Goal: Information Seeking & Learning: Learn about a topic

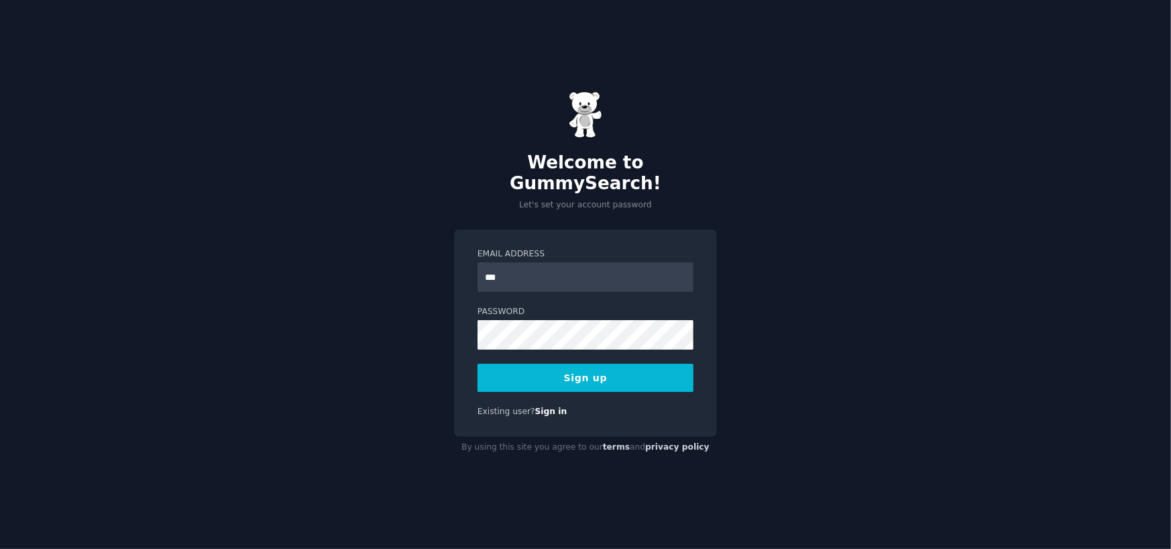
type input "**********"
click at [620, 366] on button "Sign up" at bounding box center [585, 377] width 216 height 28
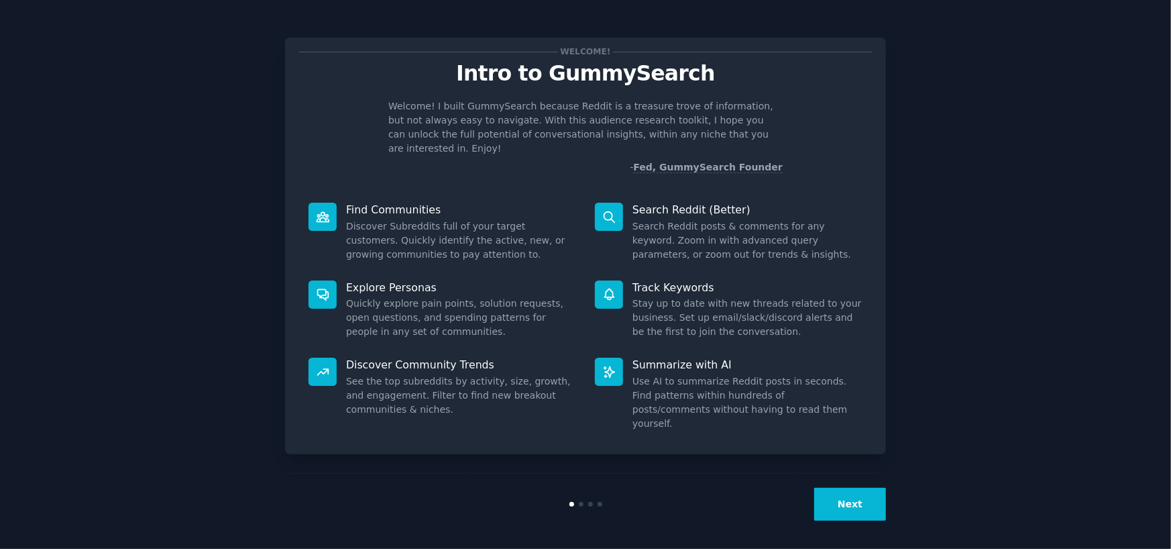
click at [858, 502] on button "Next" at bounding box center [850, 504] width 72 height 33
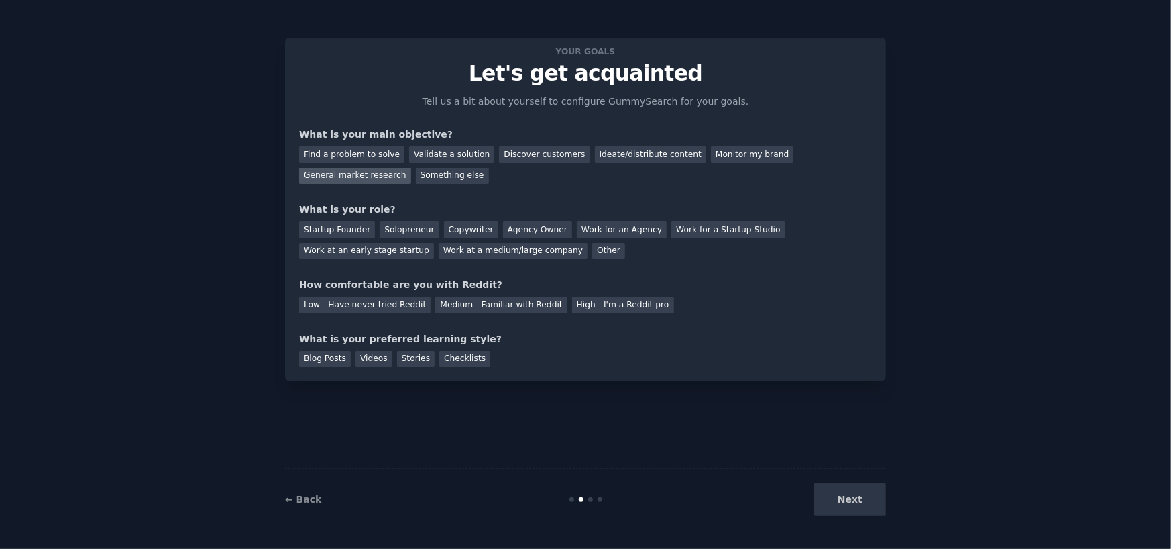
click at [411, 168] on div "General market research" at bounding box center [355, 176] width 112 height 17
click at [348, 228] on div "Startup Founder" at bounding box center [337, 229] width 76 height 17
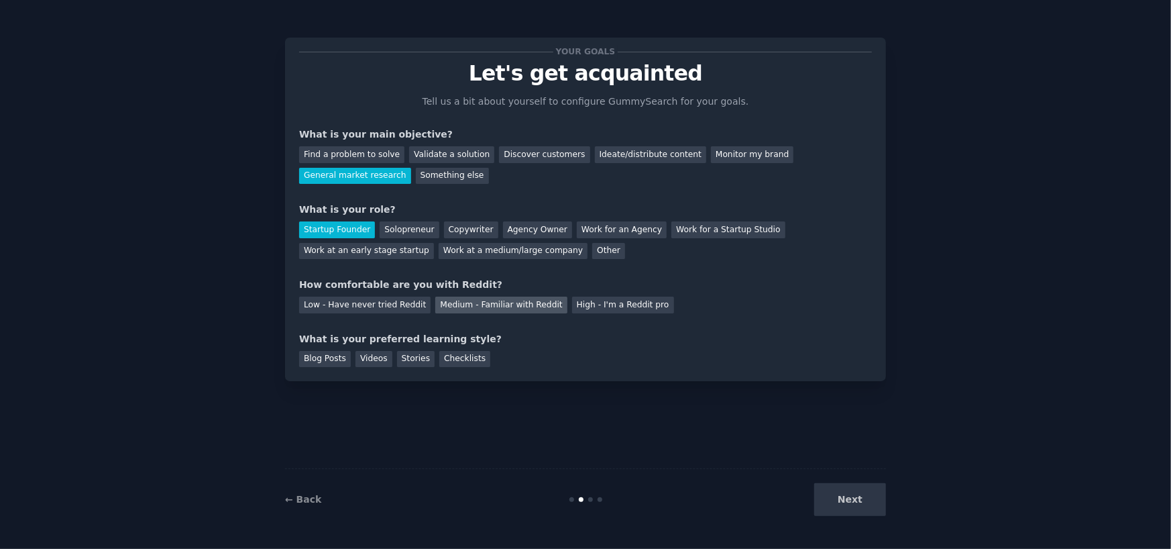
click at [490, 306] on div "Medium - Familiar with Reddit" at bounding box center [500, 304] width 131 height 17
click at [374, 357] on div "Videos" at bounding box center [373, 359] width 37 height 17
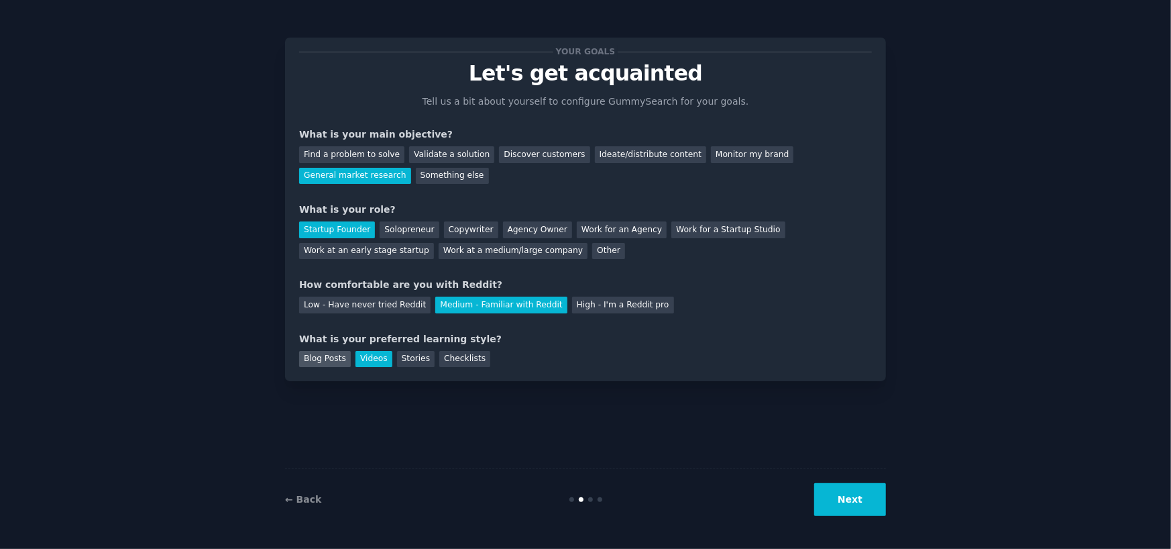
click at [328, 359] on div "Blog Posts" at bounding box center [325, 359] width 52 height 17
click at [369, 357] on div "Videos" at bounding box center [373, 359] width 37 height 17
click at [876, 496] on button "Next" at bounding box center [850, 499] width 72 height 33
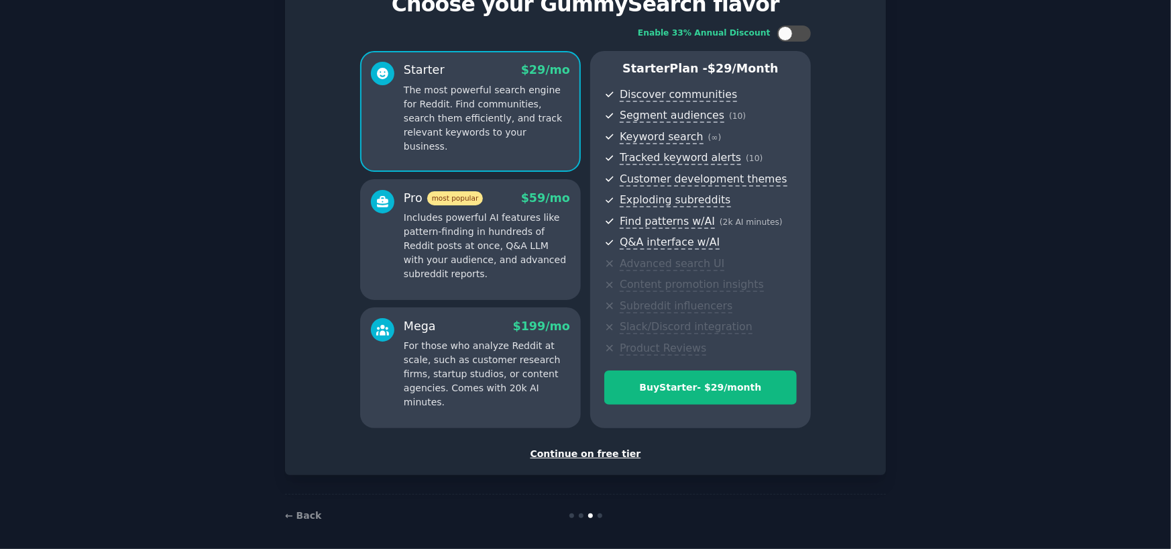
scroll to position [74, 0]
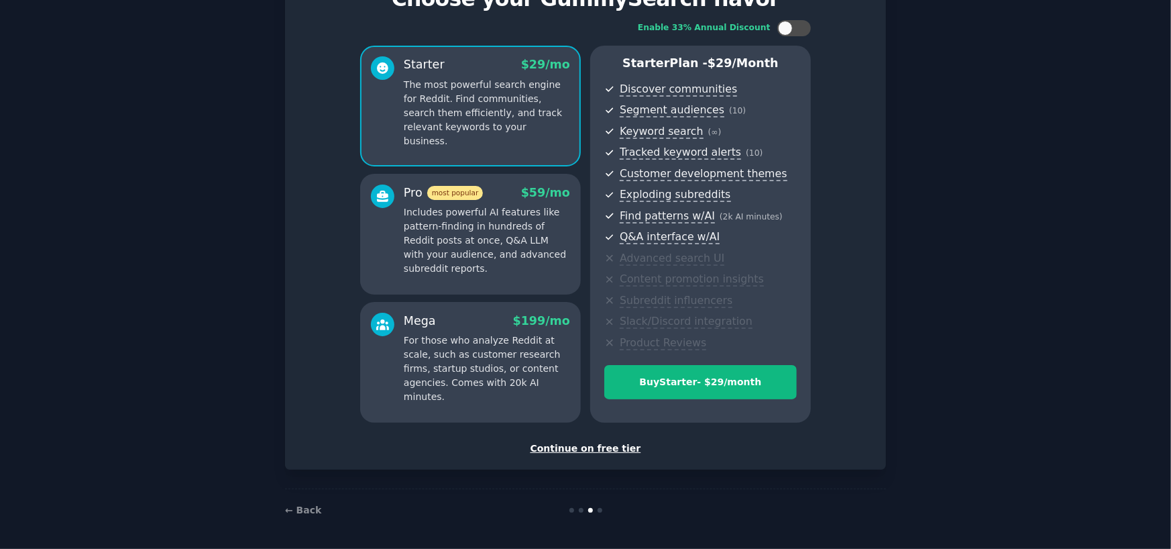
click at [587, 447] on div "Continue on free tier" at bounding box center [585, 448] width 573 height 14
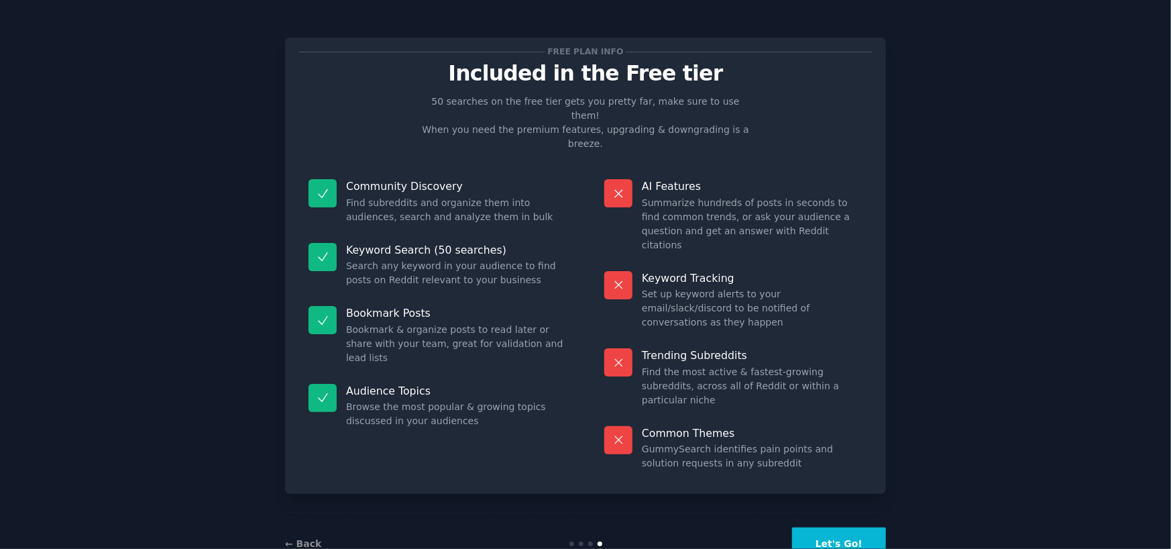
click at [836, 527] on button "Let's Go!" at bounding box center [839, 543] width 94 height 33
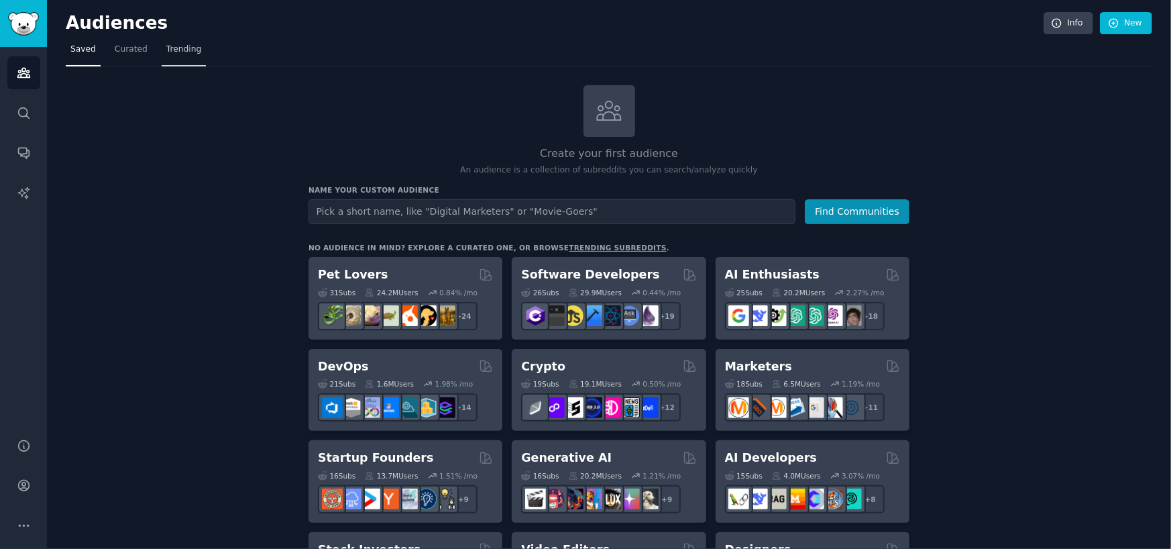
click at [181, 50] on span "Trending" at bounding box center [183, 50] width 35 height 12
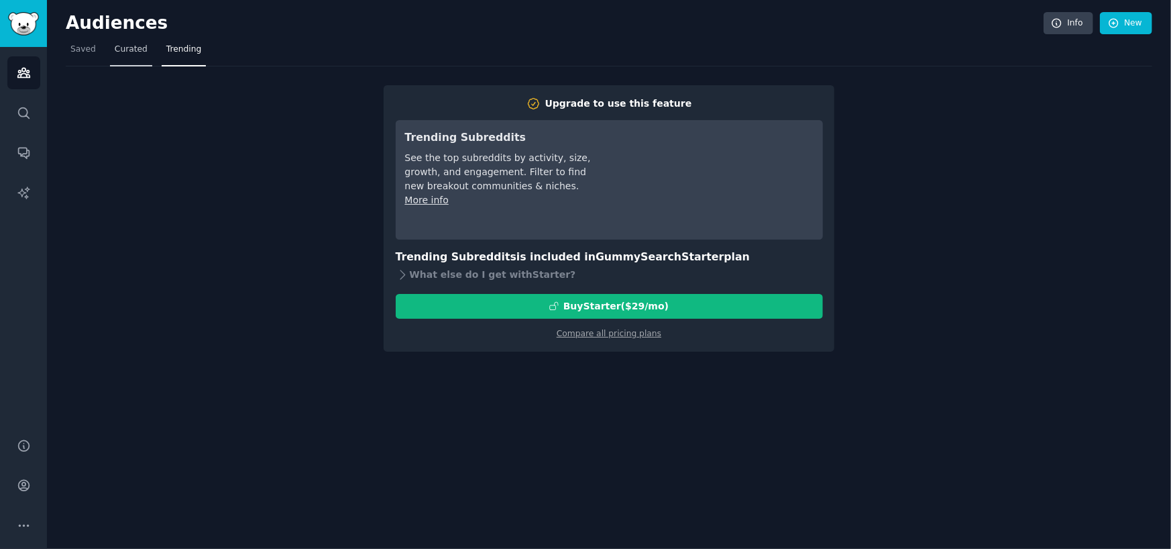
click at [129, 52] on span "Curated" at bounding box center [131, 50] width 33 height 12
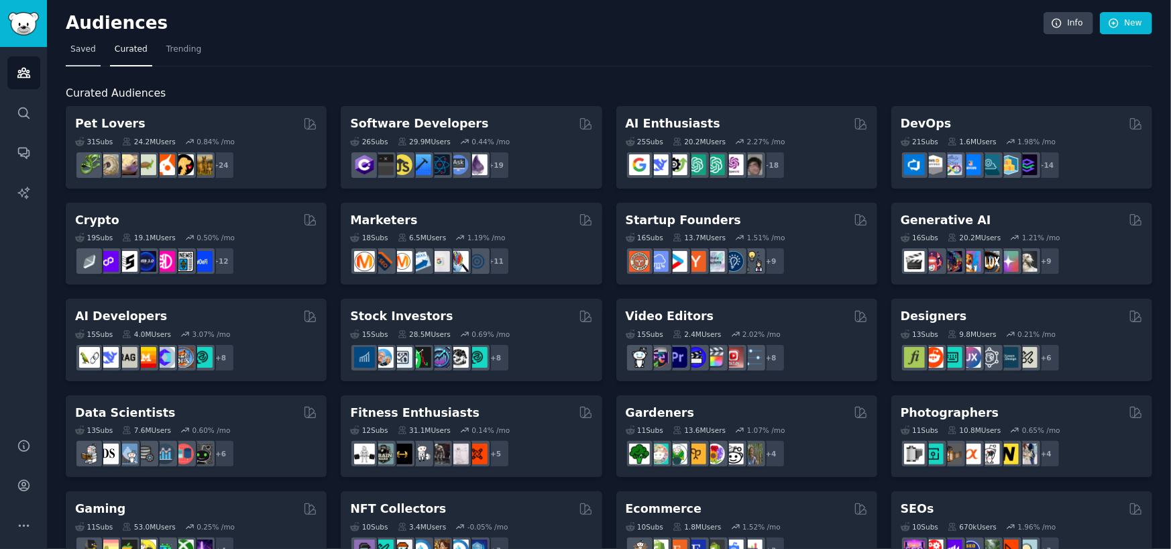
click at [72, 50] on span "Saved" at bounding box center [82, 50] width 25 height 12
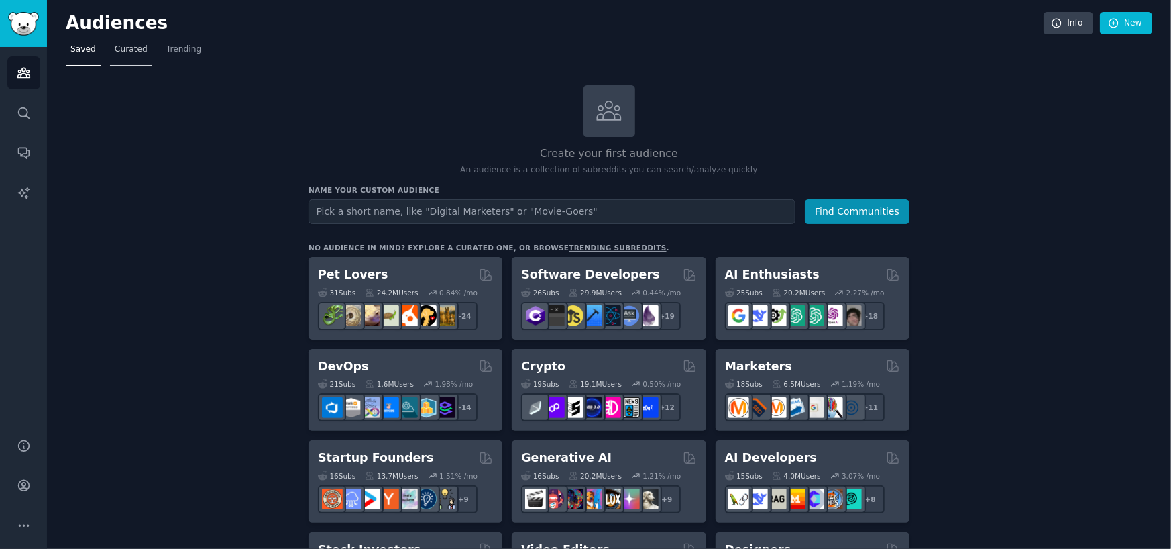
click at [110, 52] on link "Curated" at bounding box center [131, 52] width 42 height 27
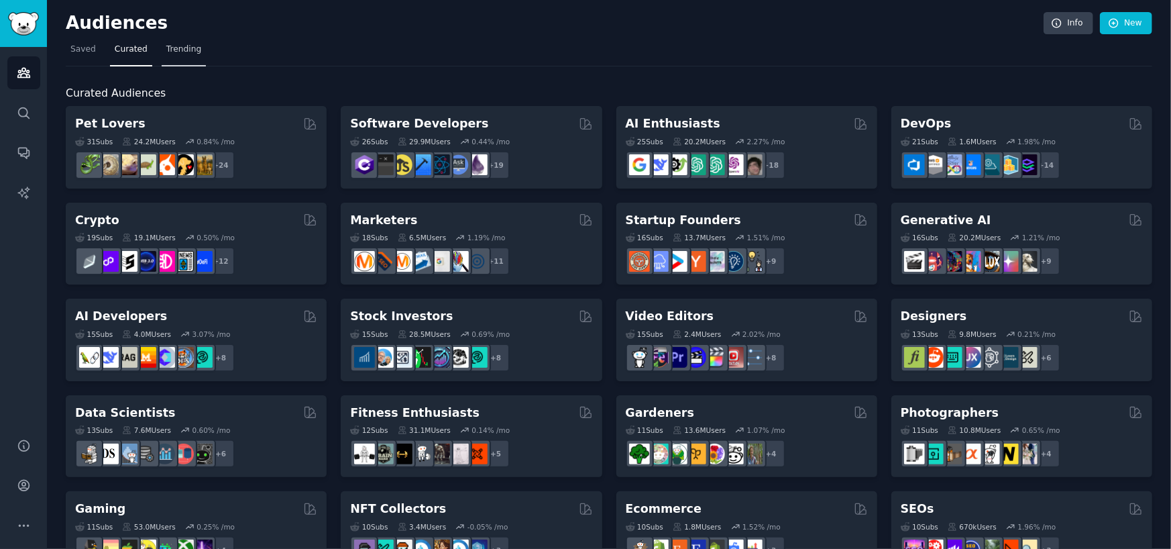
click at [181, 46] on span "Trending" at bounding box center [183, 50] width 35 height 12
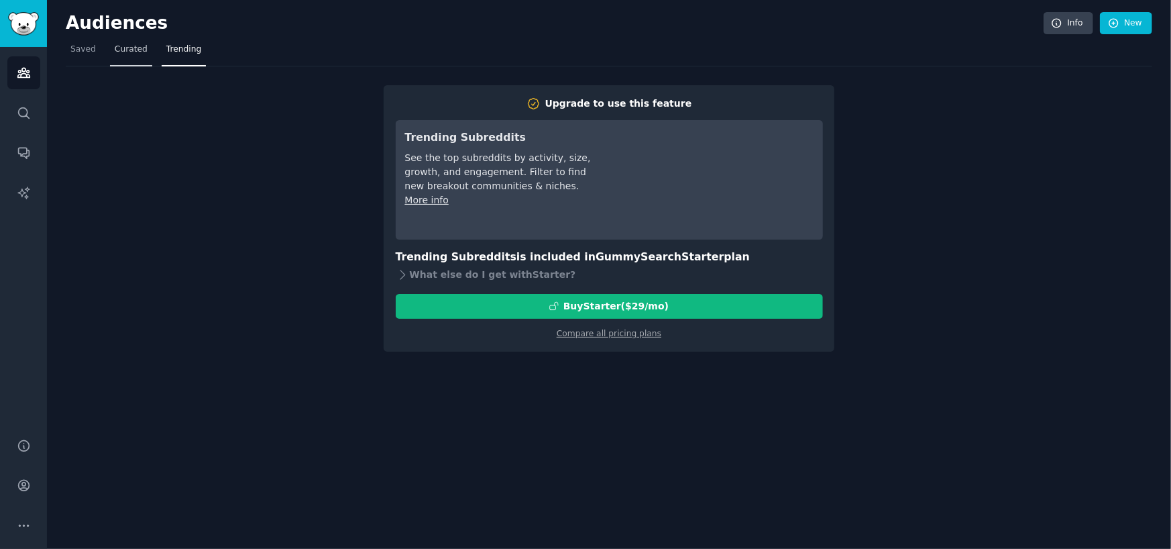
click at [121, 46] on span "Curated" at bounding box center [131, 50] width 33 height 12
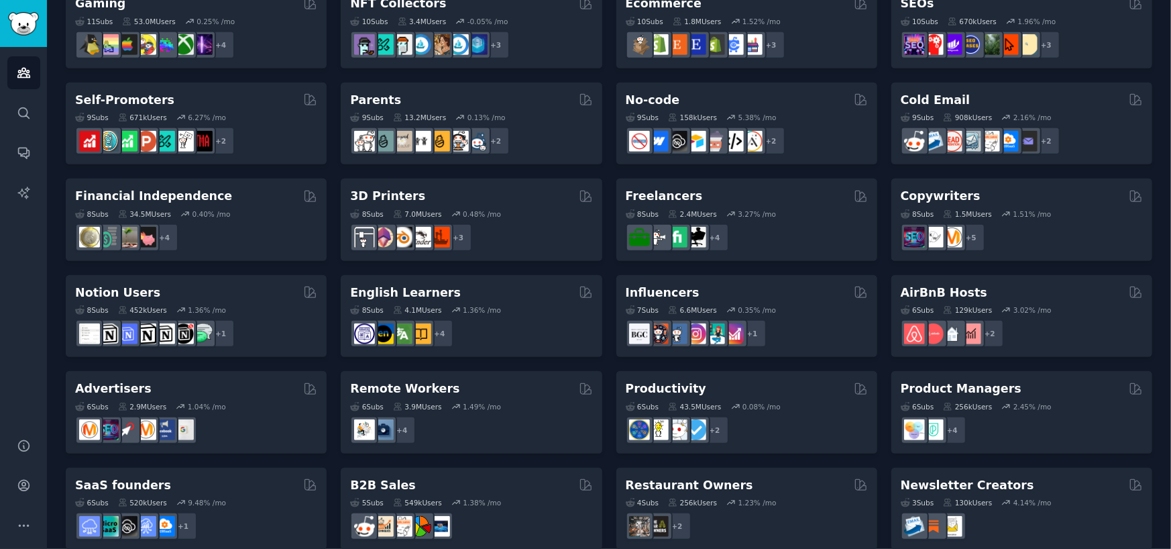
scroll to position [523, 0]
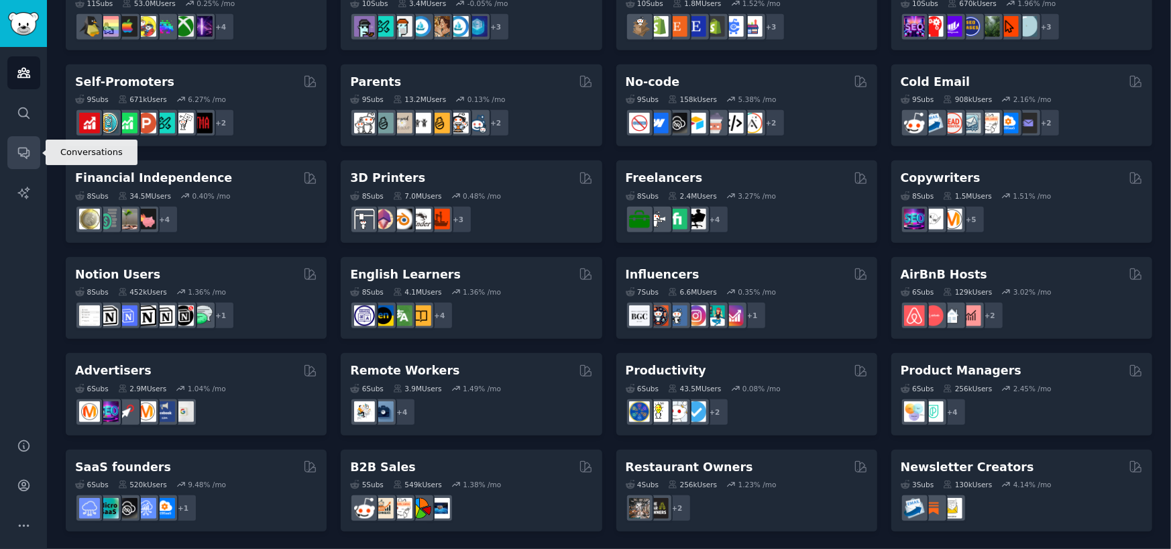
click at [19, 152] on icon "Sidebar" at bounding box center [24, 153] width 14 height 14
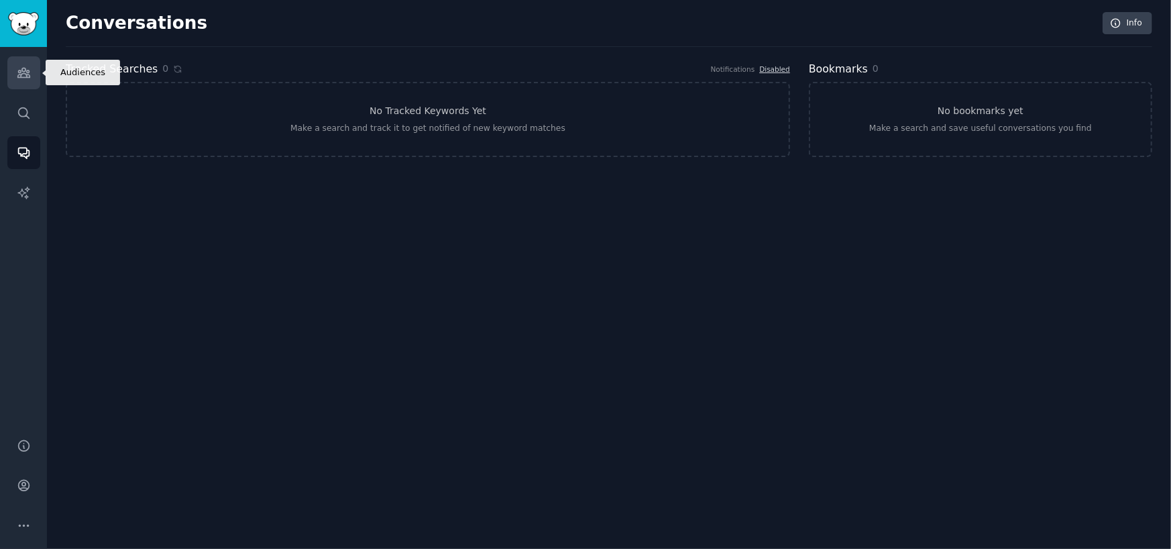
click at [30, 72] on icon "Sidebar" at bounding box center [24, 73] width 14 height 14
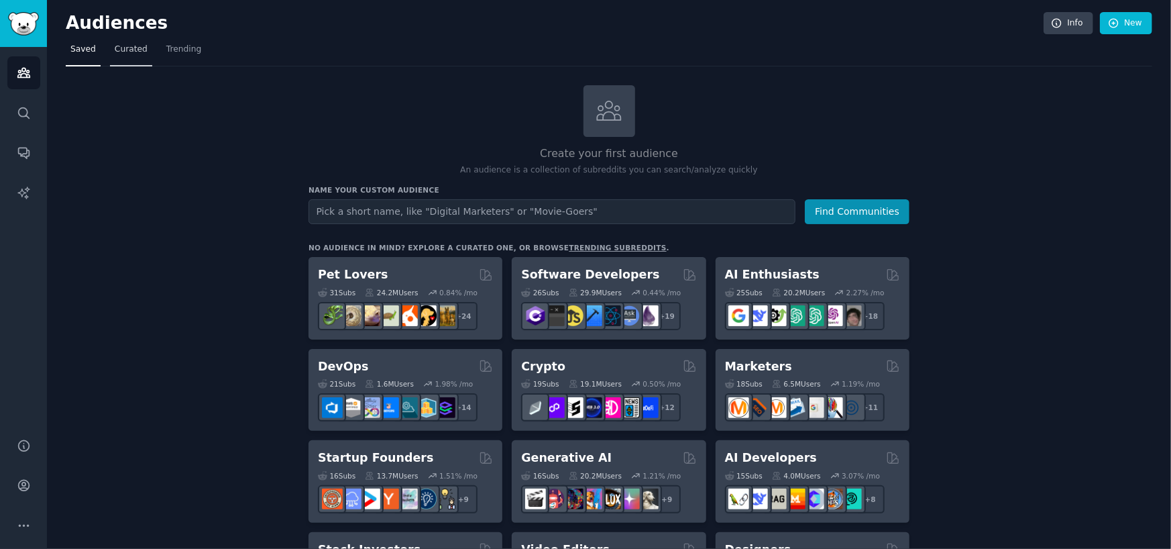
click at [132, 53] on span "Curated" at bounding box center [131, 50] width 33 height 12
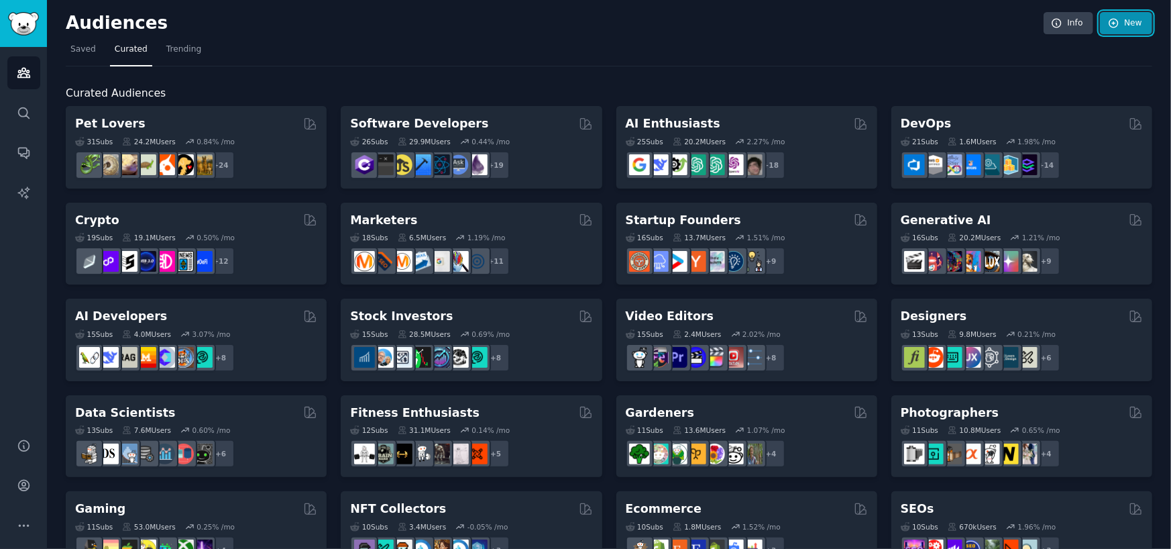
click at [1127, 25] on link "New" at bounding box center [1126, 23] width 52 height 23
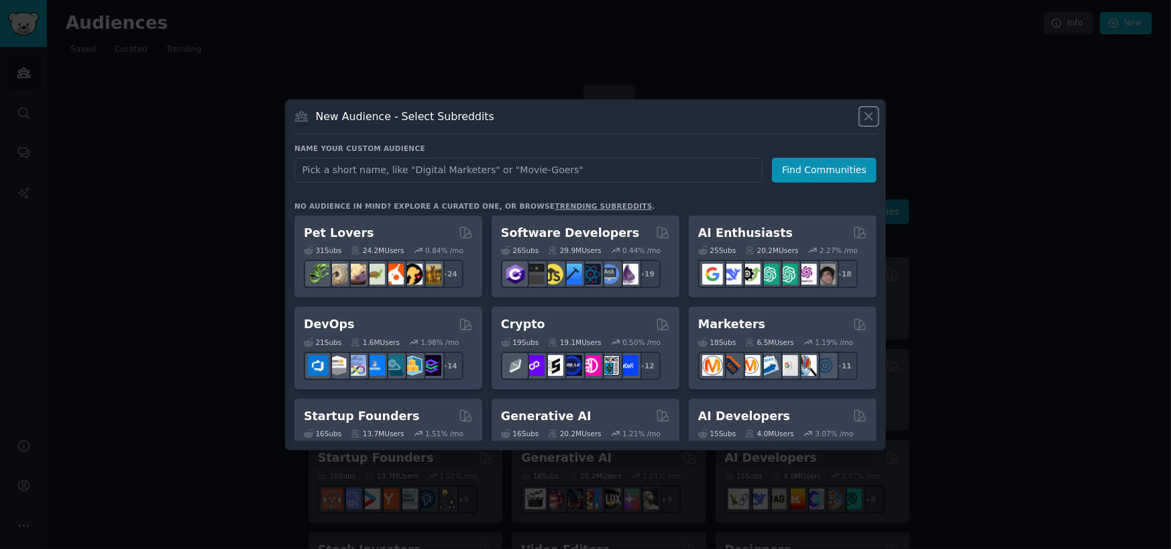
click at [865, 113] on icon at bounding box center [869, 116] width 14 height 14
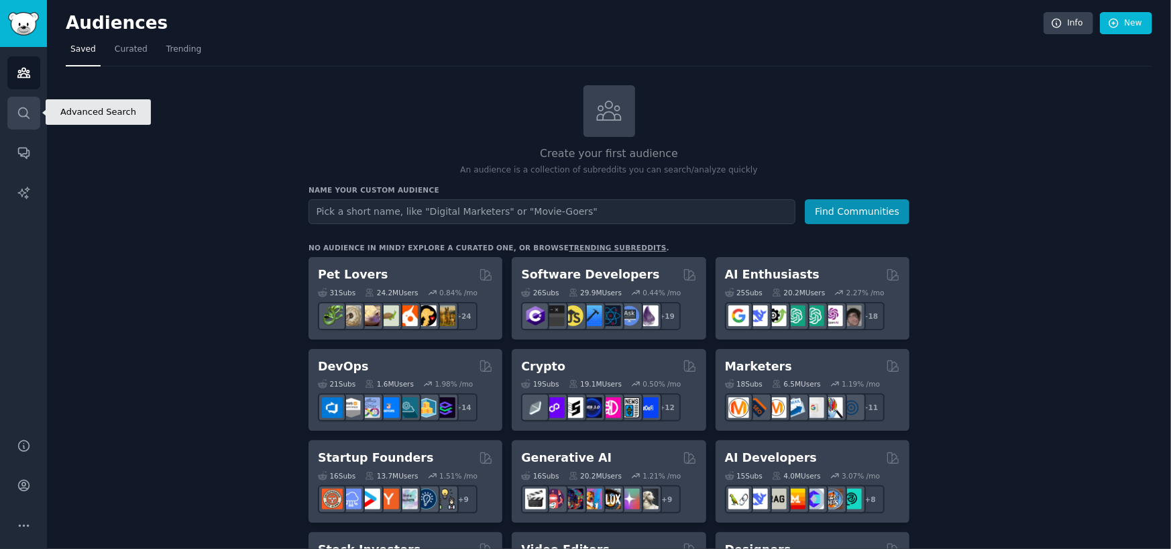
click at [19, 113] on icon "Sidebar" at bounding box center [23, 112] width 11 height 11
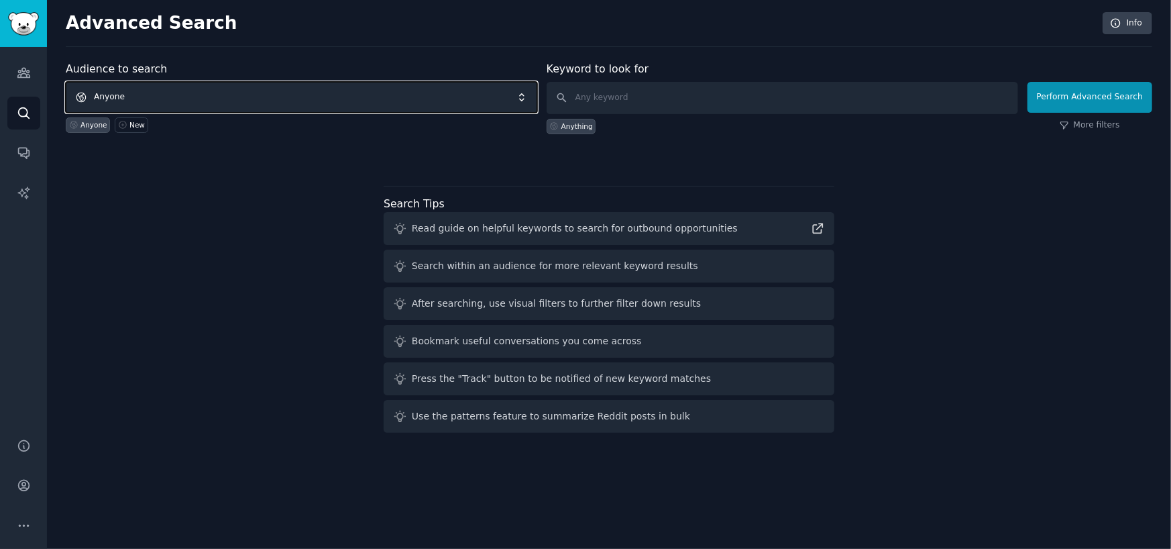
click at [396, 98] on span "Anyone" at bounding box center [301, 97] width 471 height 31
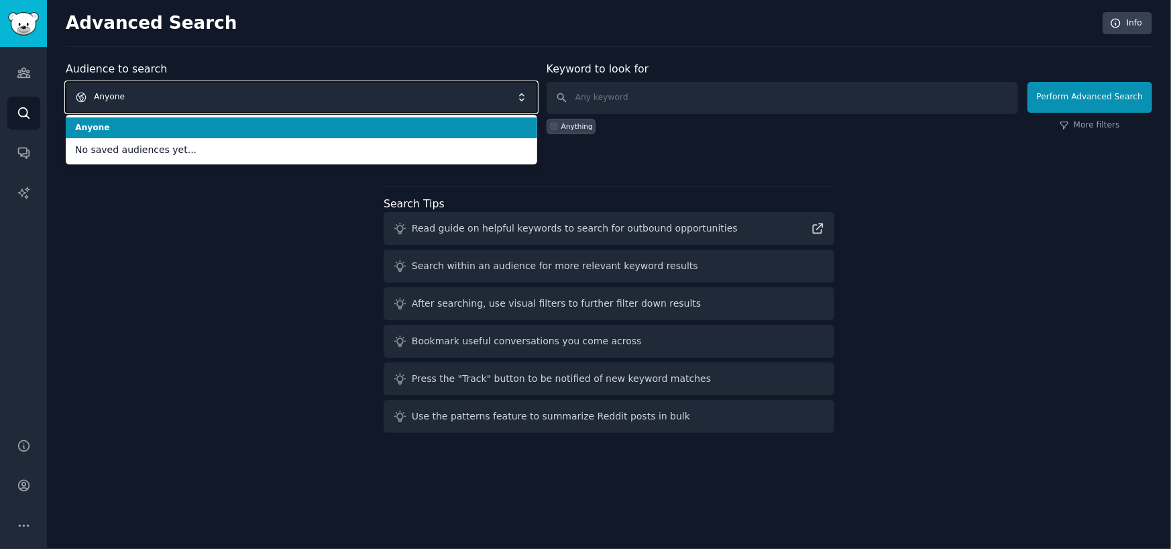
click at [396, 98] on span "Anyone" at bounding box center [301, 97] width 471 height 31
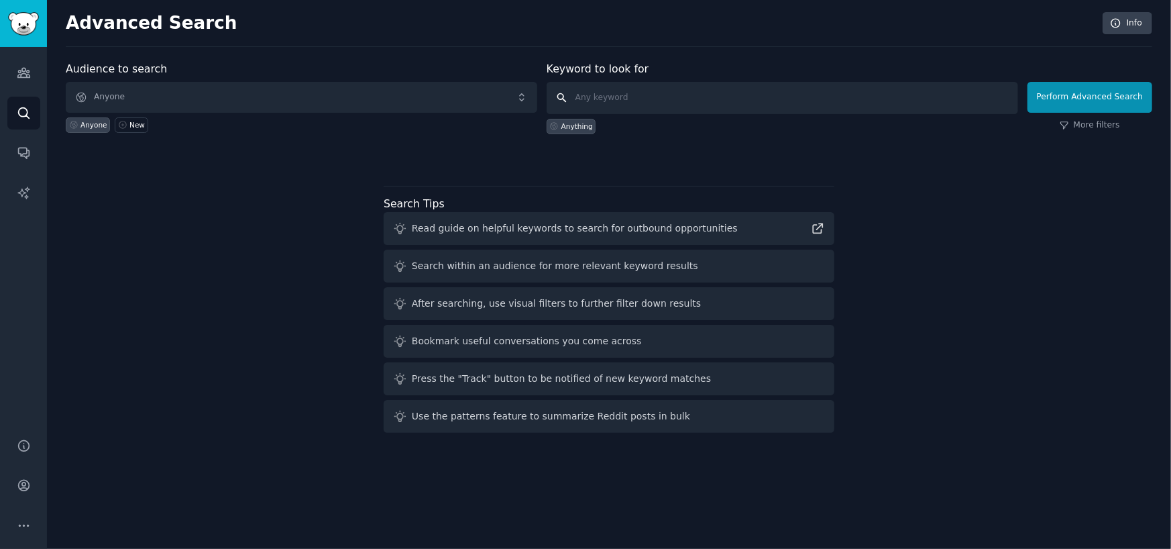
click at [632, 95] on input "text" at bounding box center [782, 98] width 471 height 32
type input "f"
type input "b"
type input "economics"
click at [1101, 124] on link "More filters" at bounding box center [1090, 125] width 60 height 12
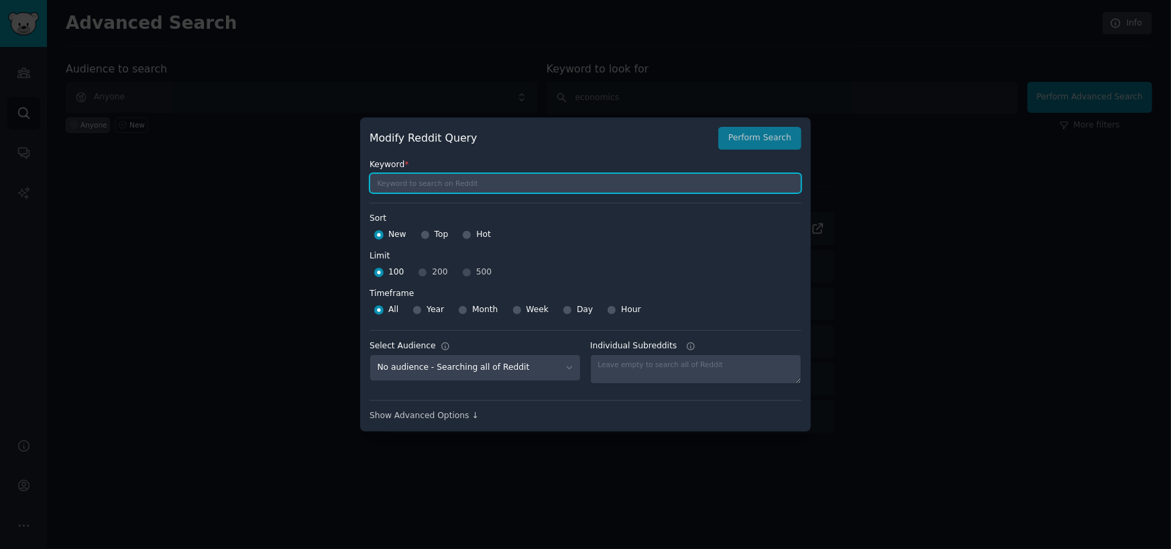
click at [654, 176] on input "text" at bounding box center [585, 183] width 432 height 20
type input "economics"
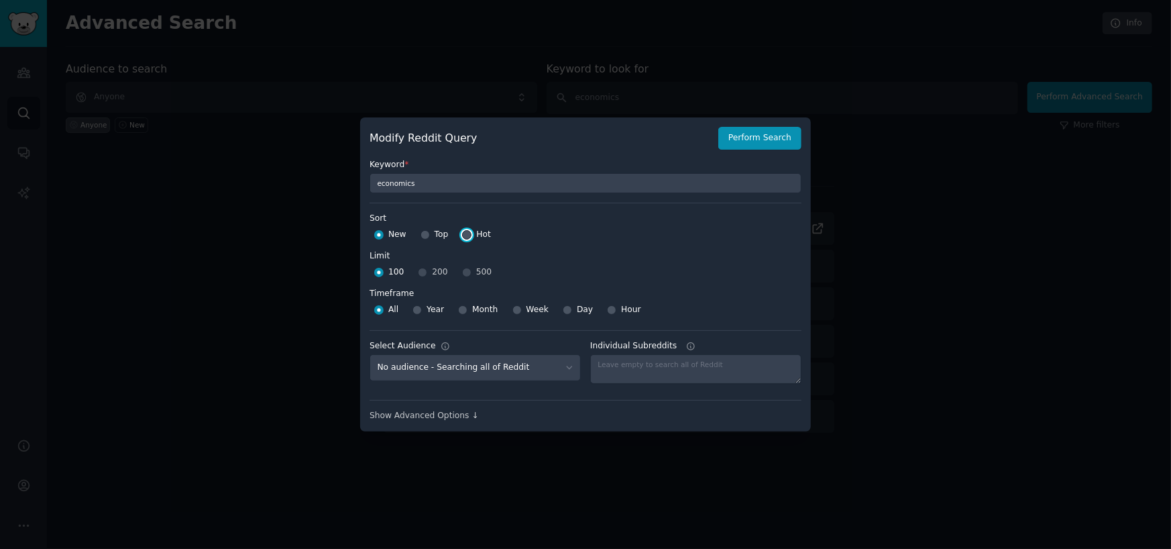
drag, startPoint x: 464, startPoint y: 233, endPoint x: 475, endPoint y: 237, distance: 12.1
click at [466, 234] on input "Hot" at bounding box center [466, 234] width 9 height 9
radio input "true"
click at [565, 367] on select "No audience - Searching all of Reddit" at bounding box center [474, 367] width 211 height 27
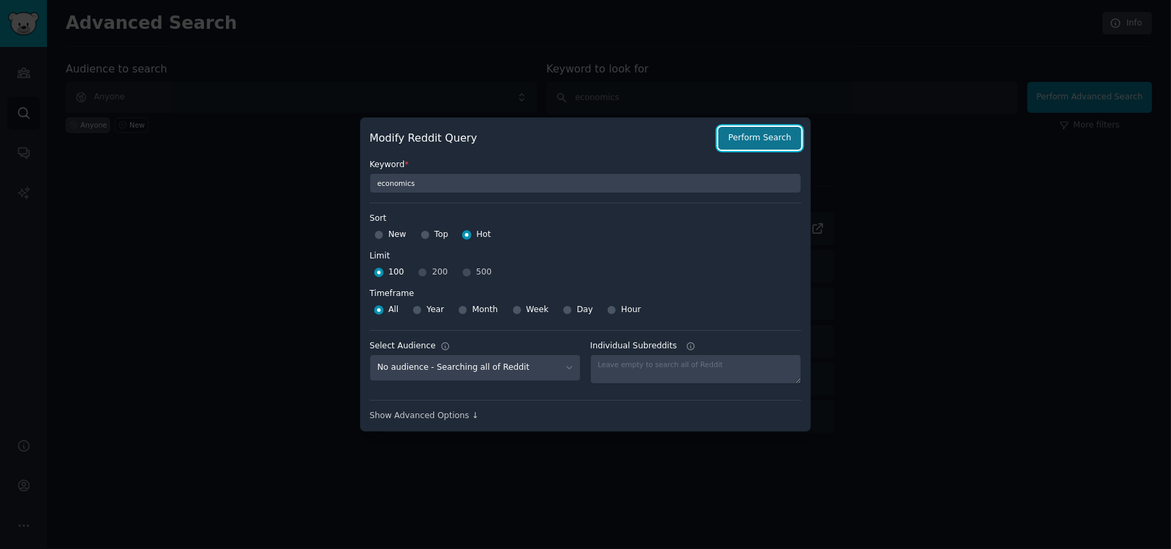
click at [752, 135] on button "Perform Search" at bounding box center [759, 138] width 83 height 23
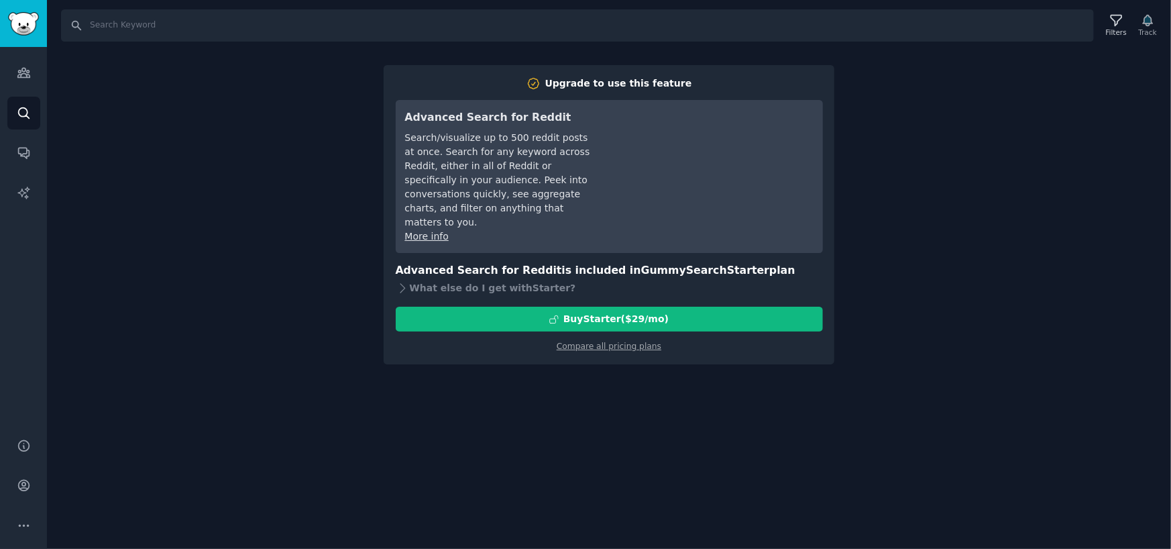
click at [293, 128] on div "Search Filters Track Upgrade to use this feature Advanced Search for Reddit Sea…" at bounding box center [609, 274] width 1124 height 549
click at [27, 110] on icon "Sidebar" at bounding box center [23, 112] width 11 height 11
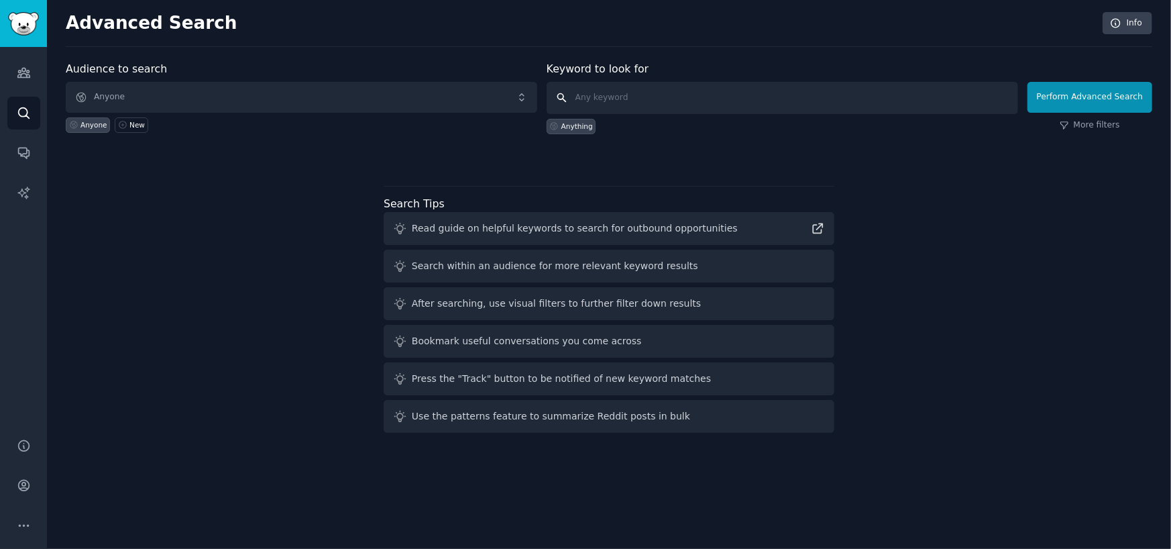
click at [613, 91] on input "text" at bounding box center [782, 98] width 471 height 32
type input "economics"
click button "Perform Advanced Search" at bounding box center [1089, 97] width 125 height 31
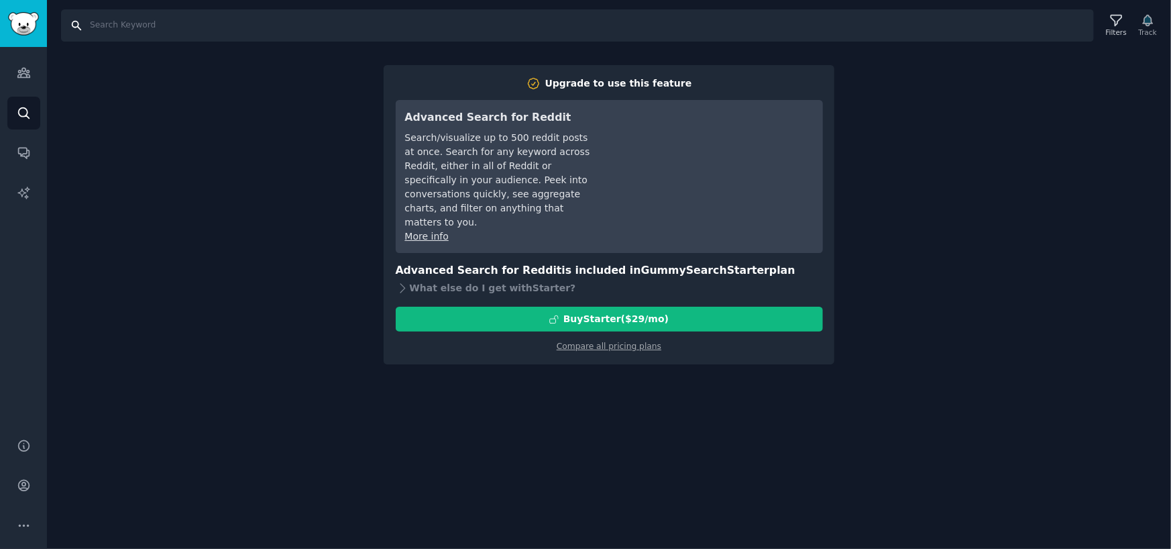
click at [123, 25] on input "Search" at bounding box center [577, 25] width 1033 height 32
type input "economics"
click at [17, 78] on icon "Sidebar" at bounding box center [24, 73] width 14 height 14
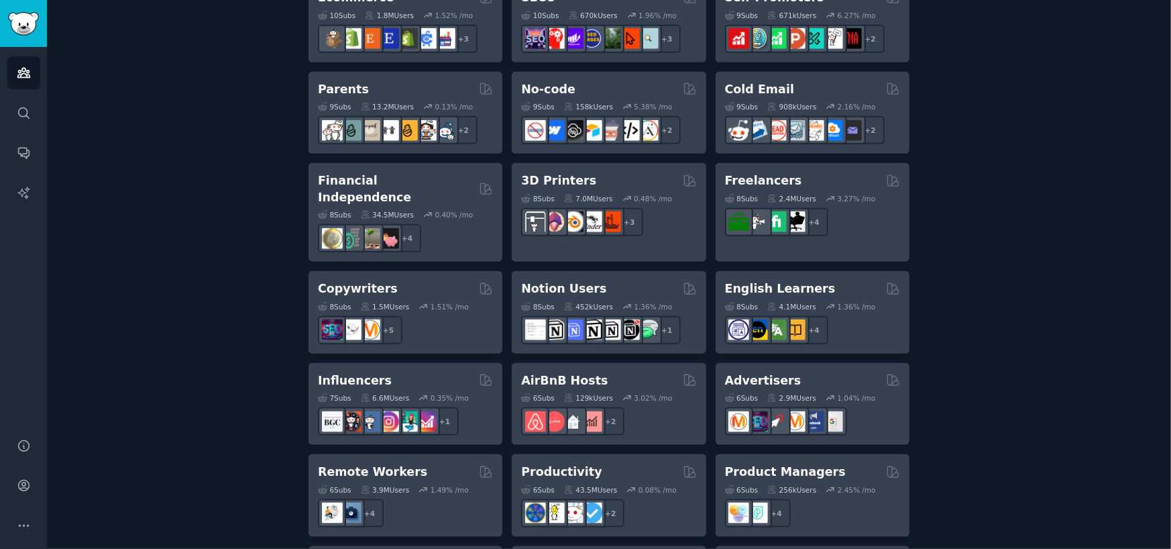
scroll to position [825, 0]
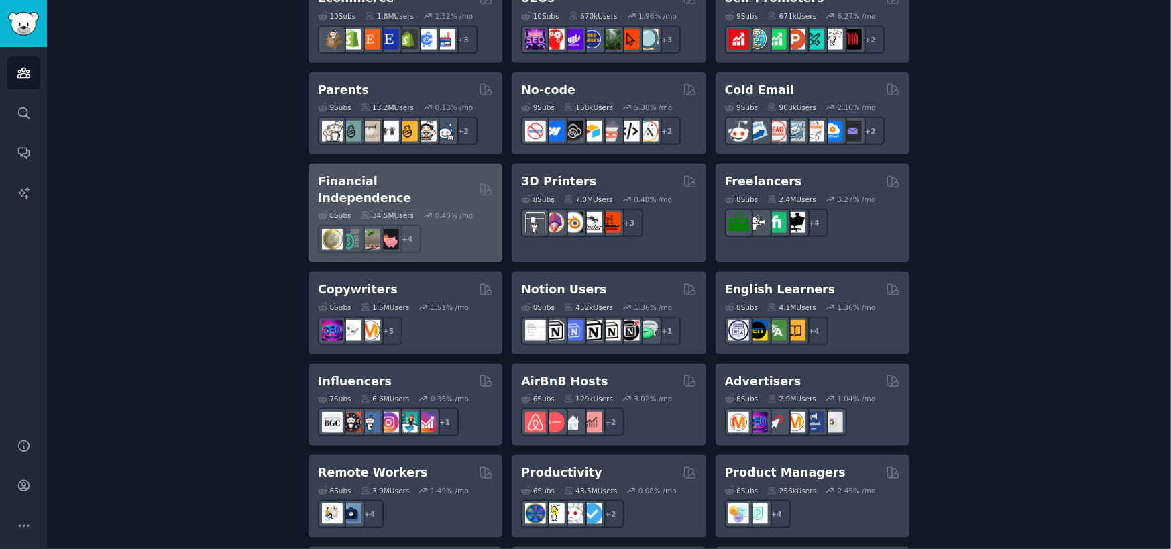
click at [475, 225] on div "+ 4" at bounding box center [405, 239] width 175 height 28
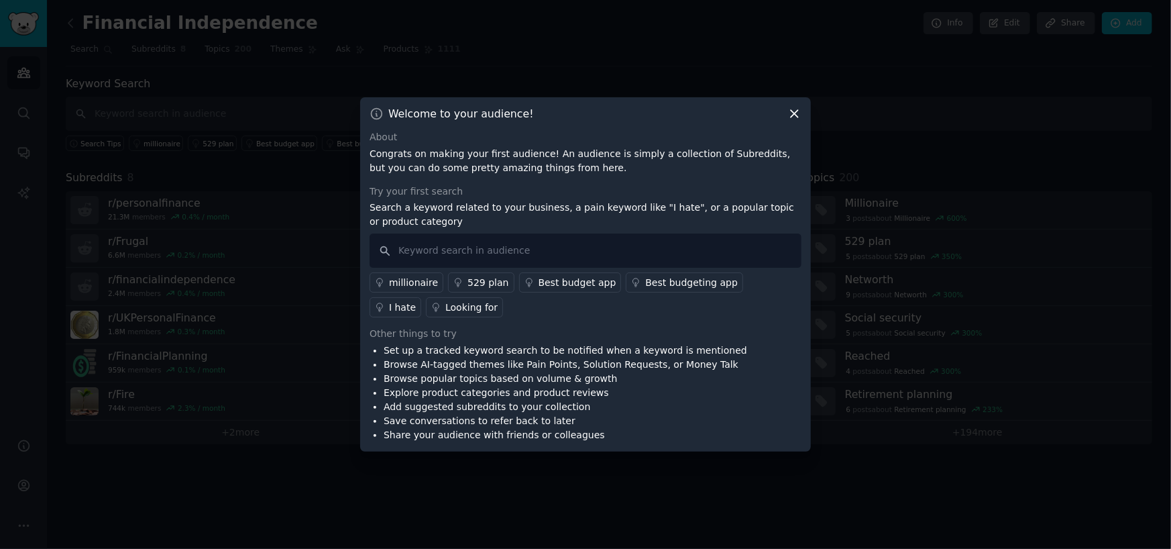
click at [414, 284] on div "millionaire" at bounding box center [413, 283] width 49 height 14
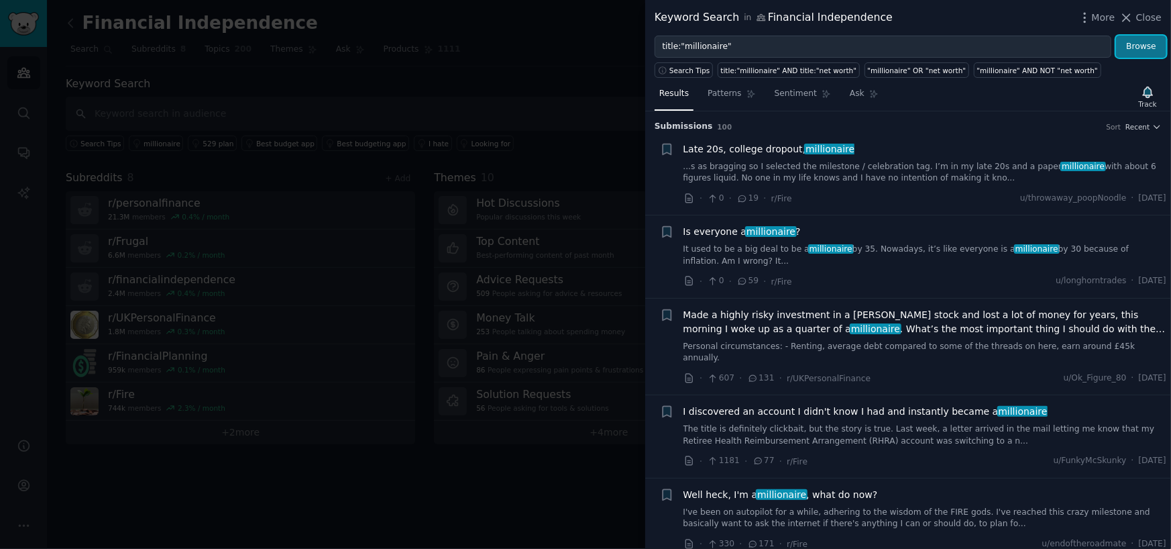
click at [1139, 46] on button "Browse" at bounding box center [1141, 47] width 50 height 23
click at [1133, 14] on icon at bounding box center [1126, 18] width 14 height 14
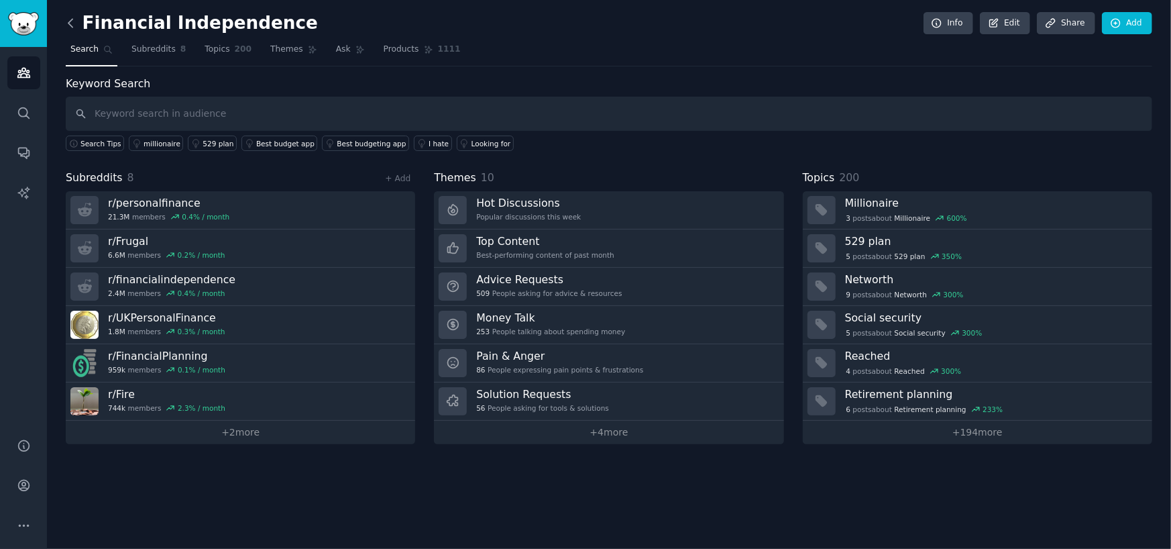
click at [72, 20] on icon at bounding box center [71, 23] width 14 height 14
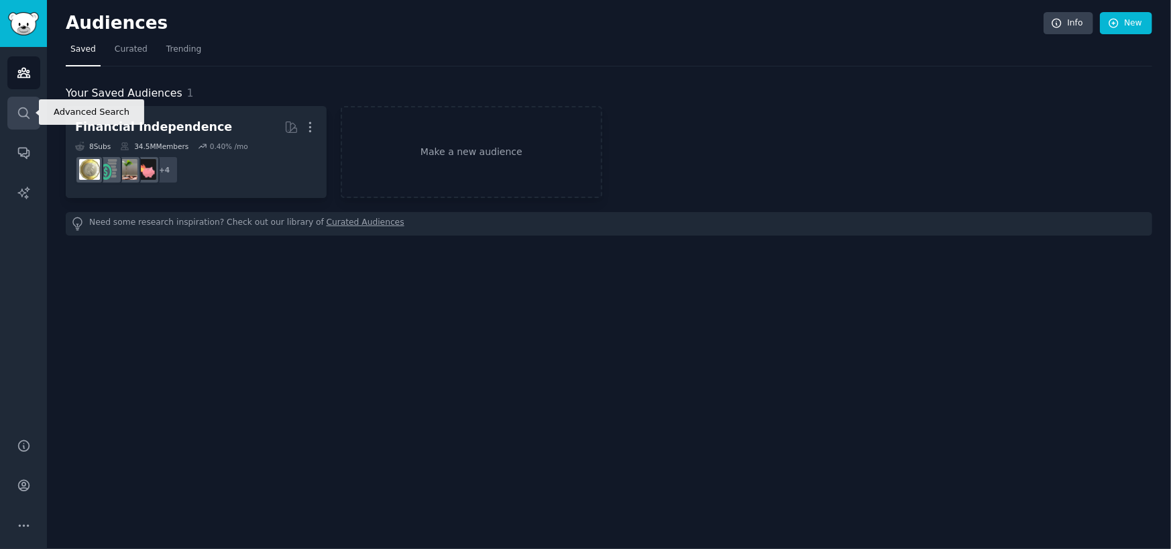
click at [17, 117] on icon "Sidebar" at bounding box center [24, 113] width 14 height 14
